Goal: Information Seeking & Learning: Learn about a topic

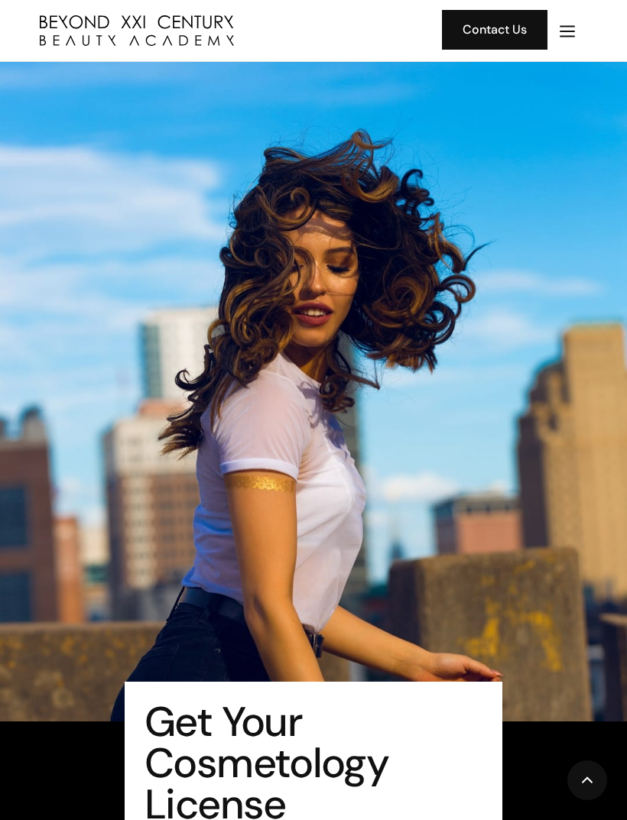
click at [570, 31] on img "menu" at bounding box center [567, 31] width 20 height 20
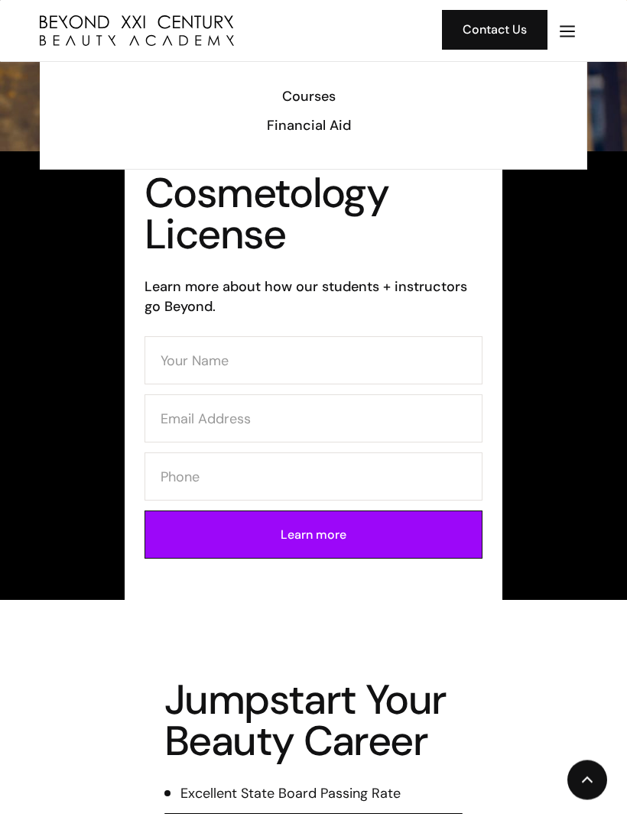
scroll to position [933, 0]
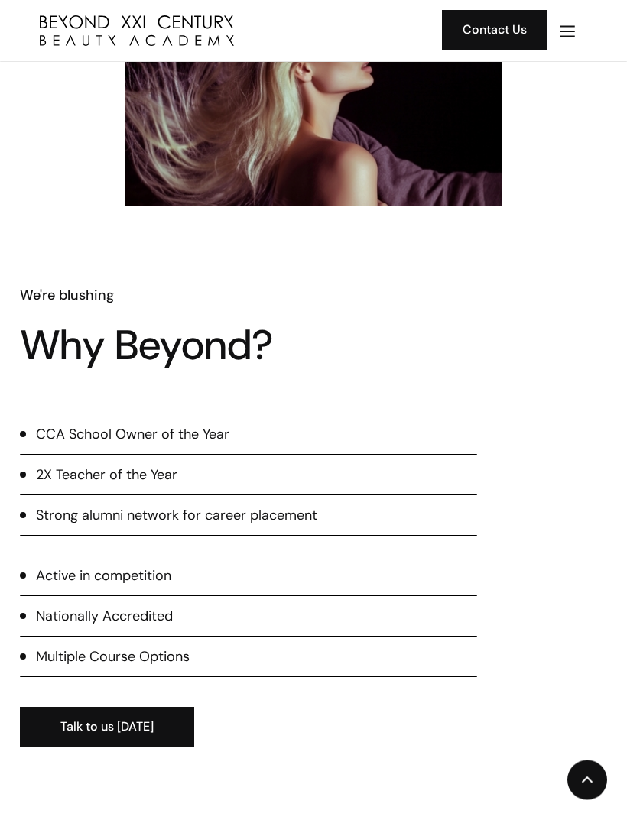
scroll to position [1574, 0]
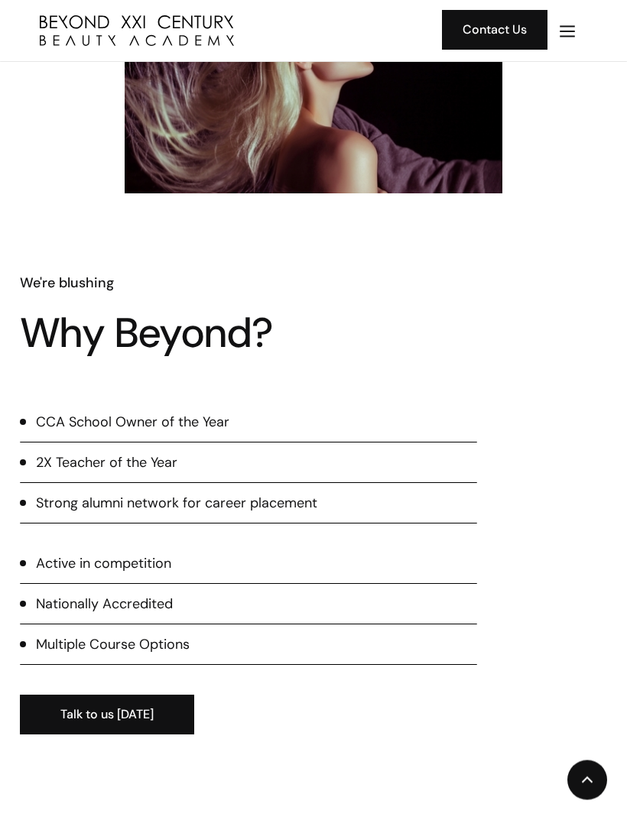
click at [29, 515] on li "Strong alumni network for career placement" at bounding box center [248, 509] width 457 height 31
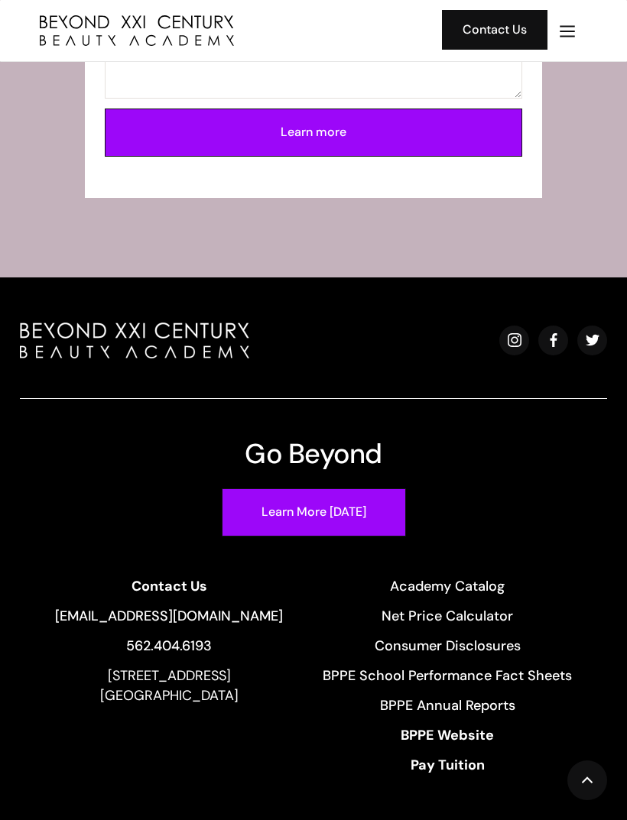
scroll to position [4874, 0]
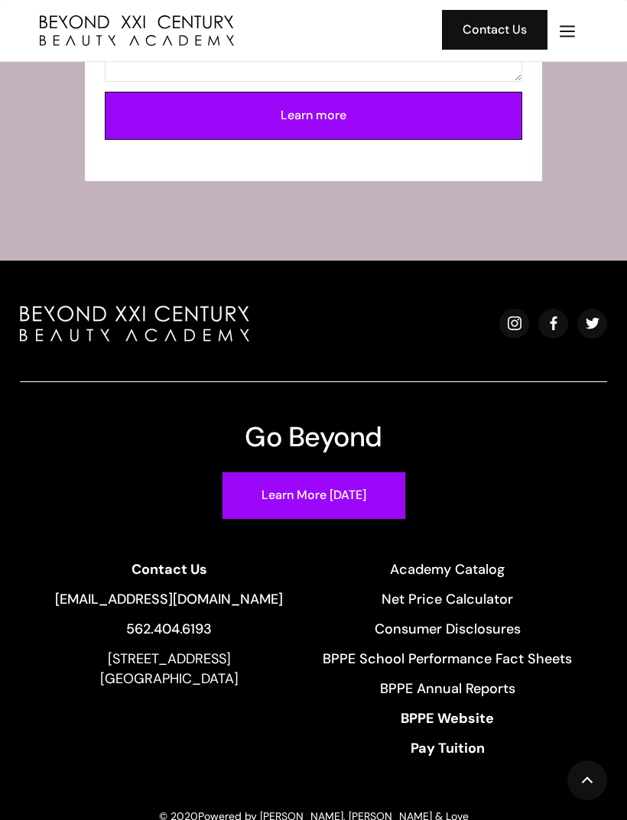
click at [570, 36] on img "menu" at bounding box center [567, 31] width 20 height 20
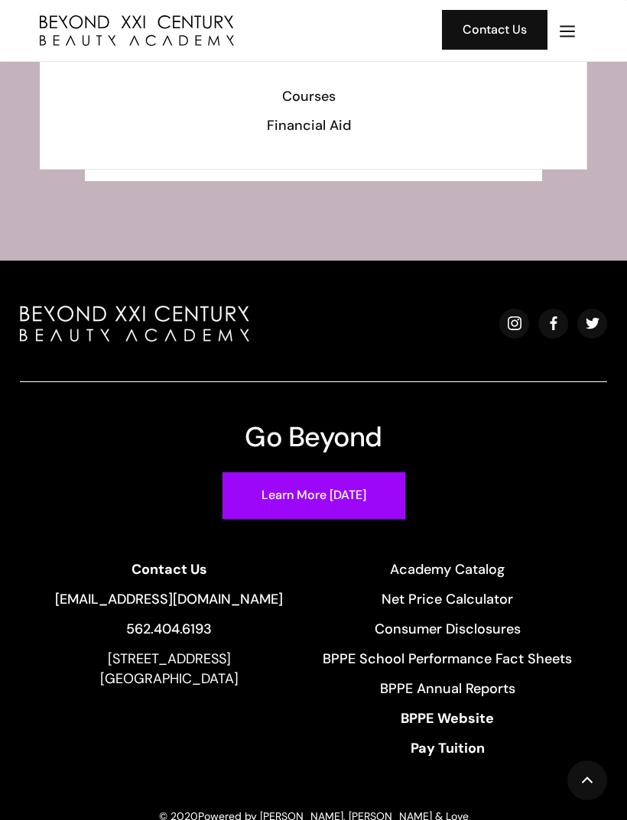
click at [301, 95] on div "Courses" at bounding box center [308, 96] width 516 height 20
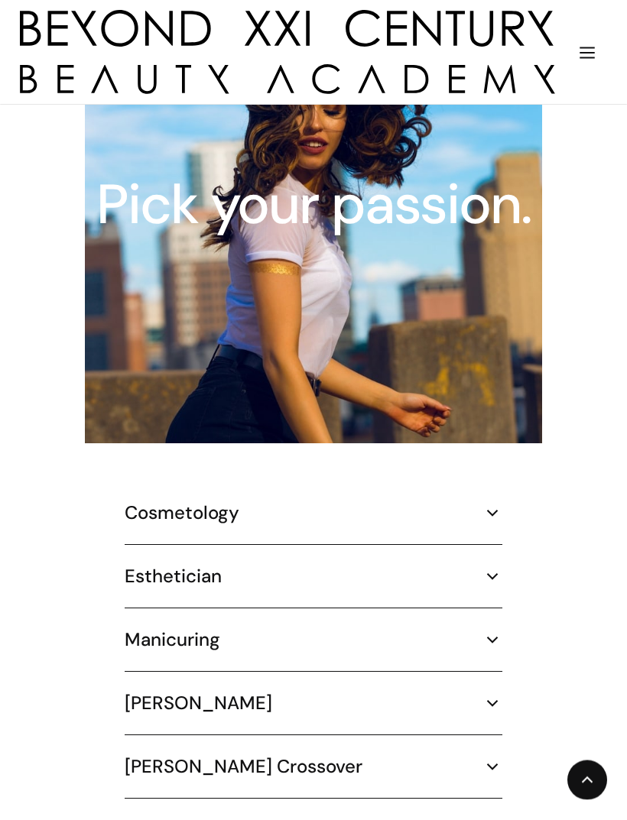
scroll to position [2183, 0]
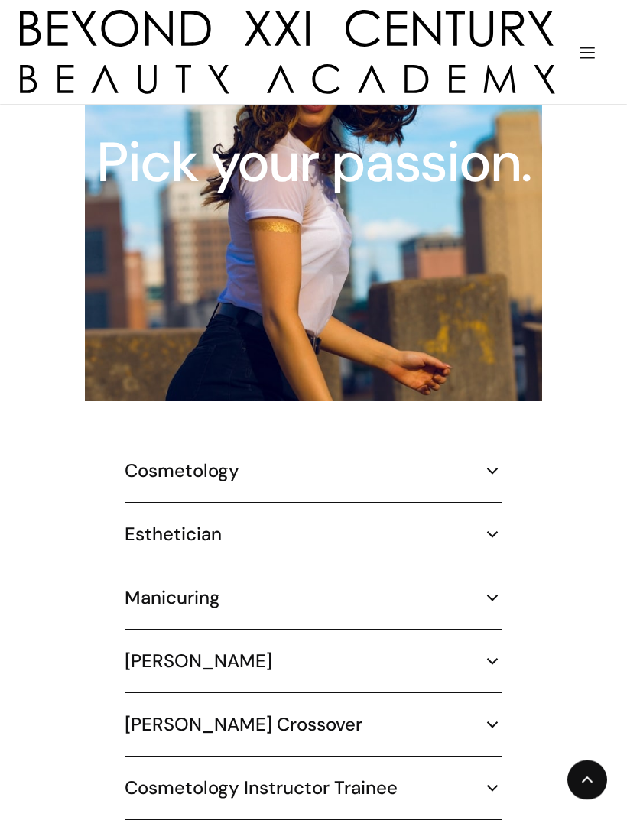
click at [195, 460] on h5 "Cosmetology" at bounding box center [182, 471] width 115 height 23
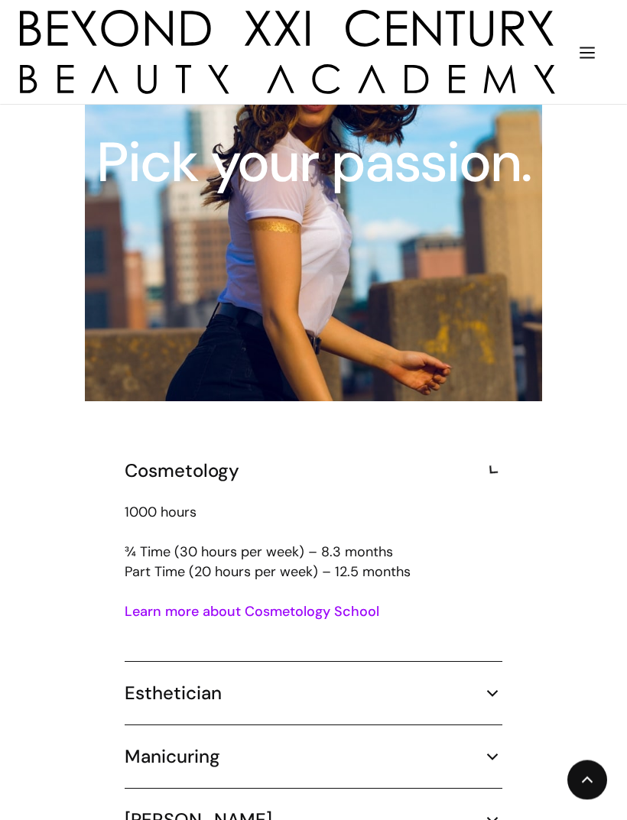
scroll to position [2184, 0]
click at [159, 603] on link "Learn more about Cosmetology School" at bounding box center [252, 612] width 255 height 18
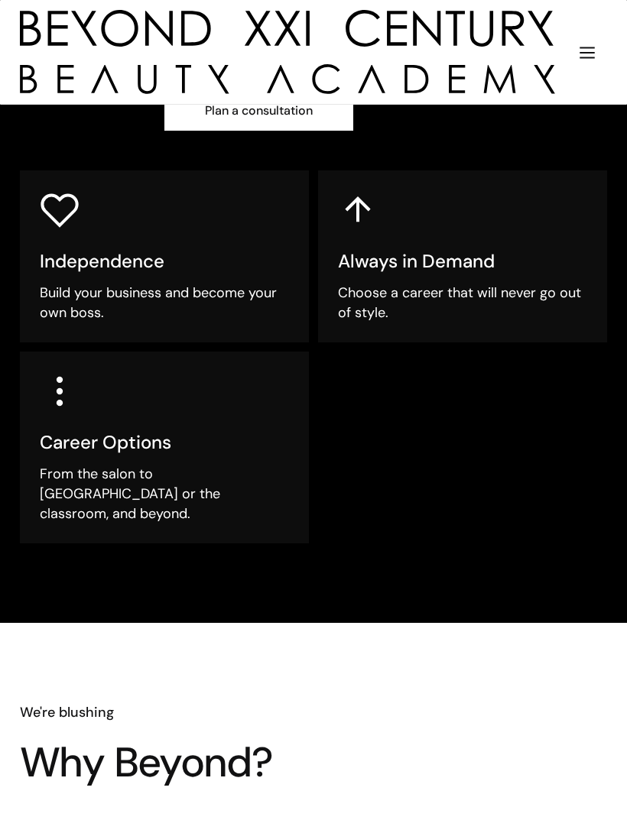
scroll to position [778, 0]
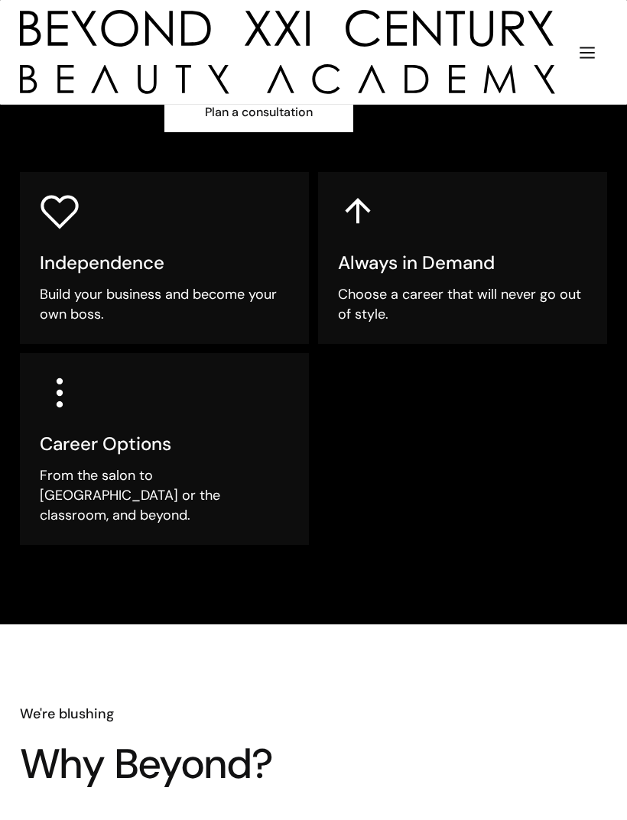
click at [595, 50] on img "menu" at bounding box center [587, 53] width 20 height 20
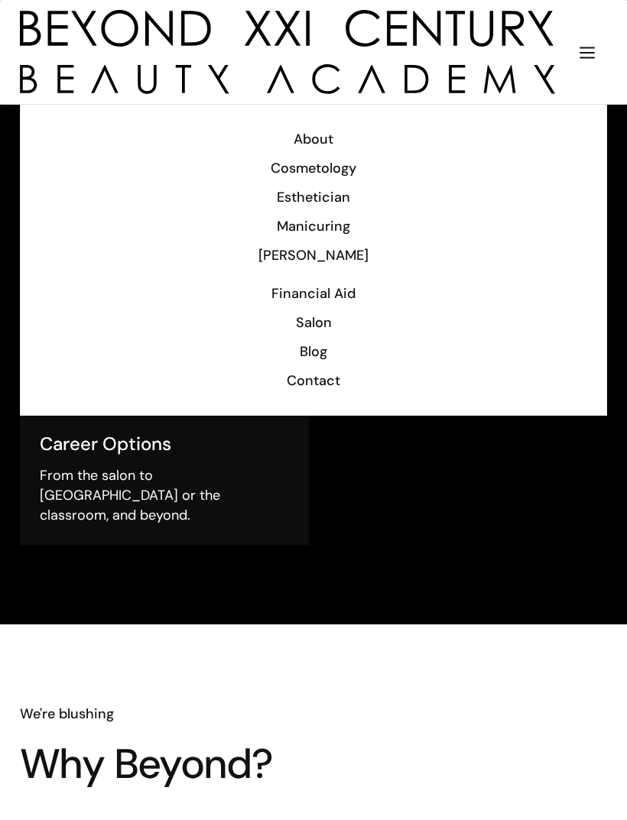
click at [301, 286] on div "Financial Aid" at bounding box center [314, 294] width 546 height 20
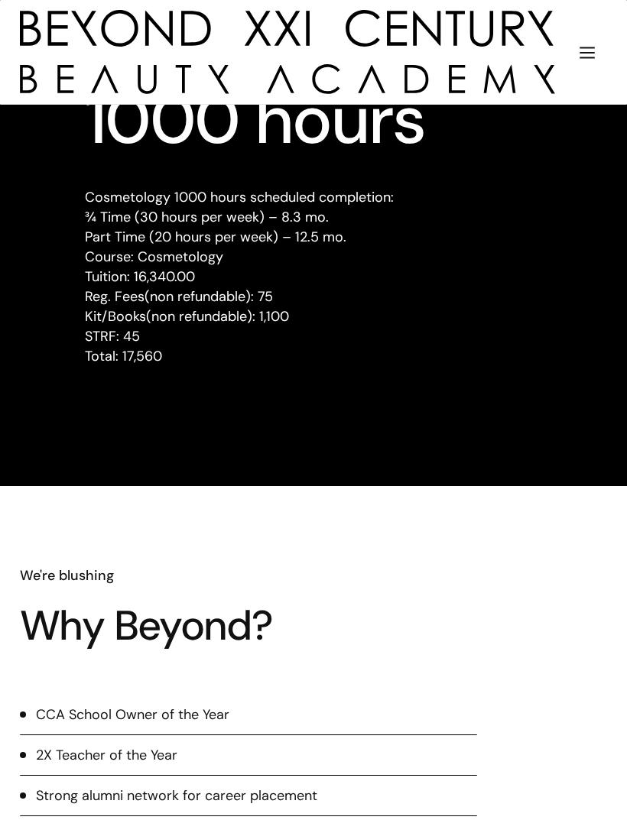
scroll to position [2236, 0]
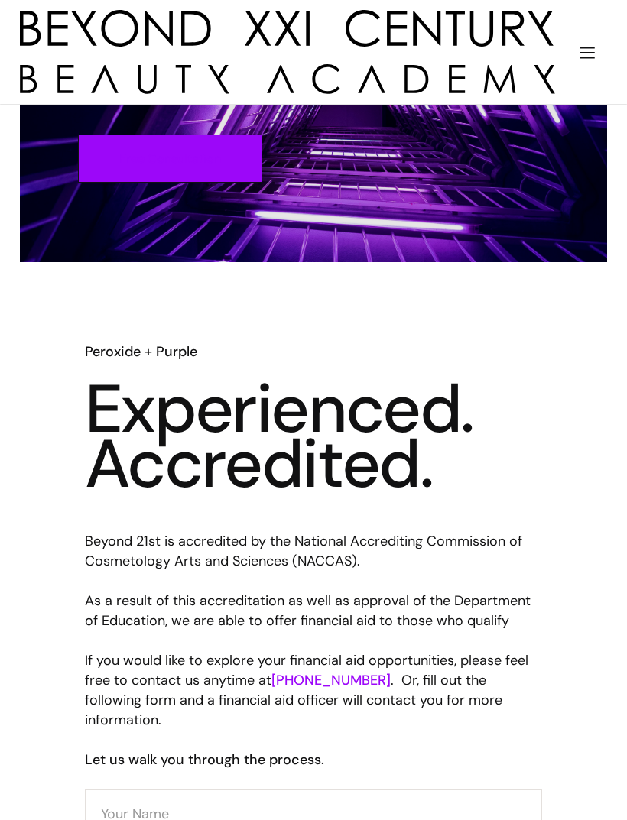
scroll to position [230, 0]
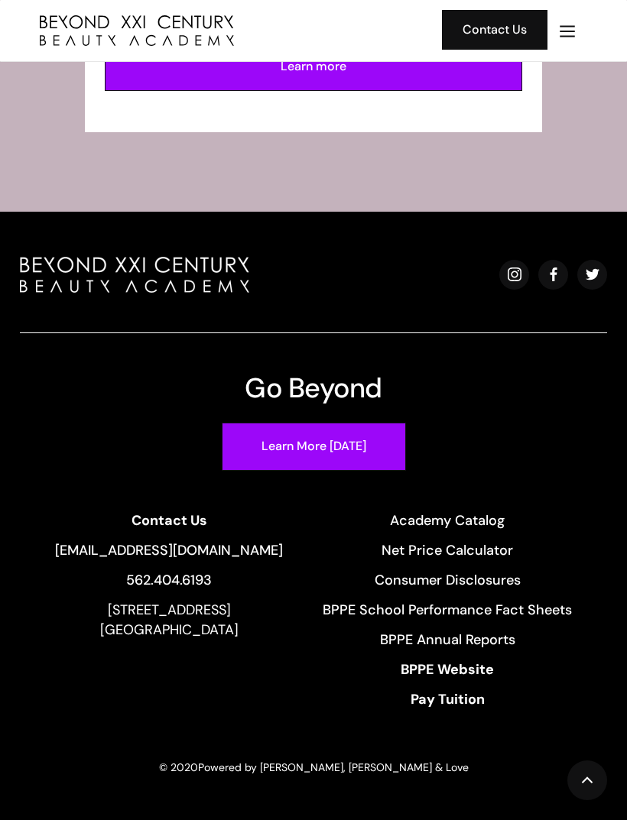
scroll to position [4923, 0]
